Goal: Navigation & Orientation: Go to known website

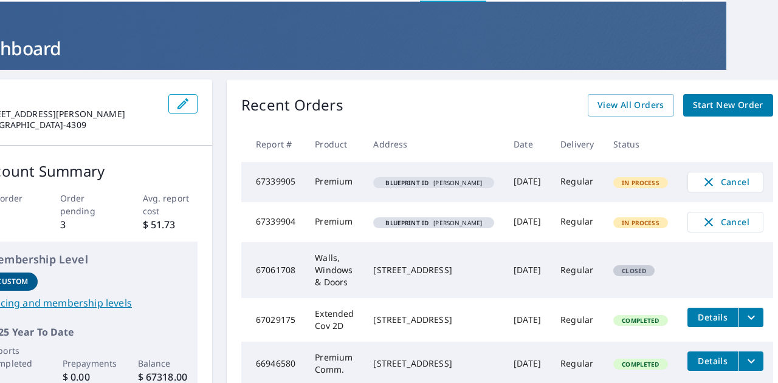
scroll to position [44, 52]
